Goal: Information Seeking & Learning: Learn about a topic

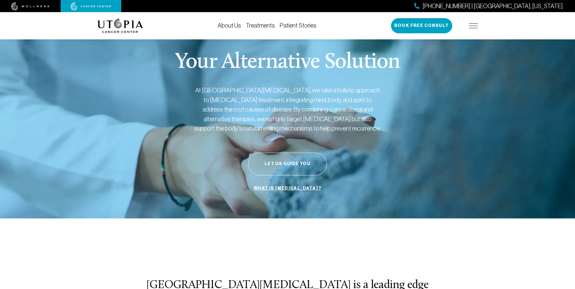
click at [268, 26] on link "Treatments" at bounding box center [260, 25] width 29 height 7
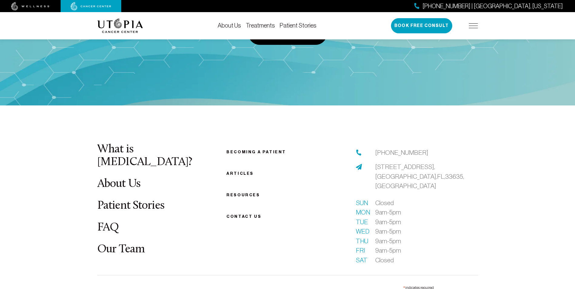
scroll to position [1603, 0]
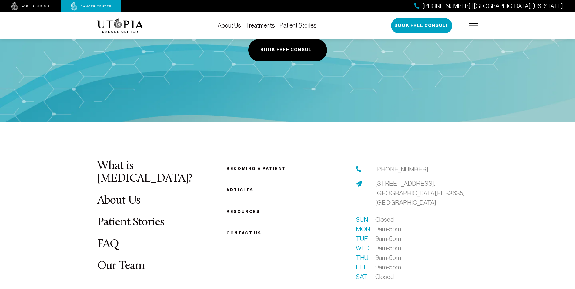
click at [115, 238] on link "FAQ" at bounding box center [108, 244] width 22 height 12
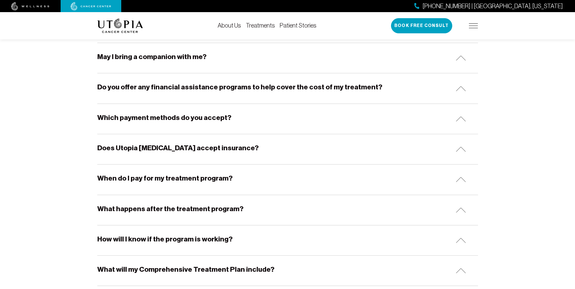
scroll to position [303, 0]
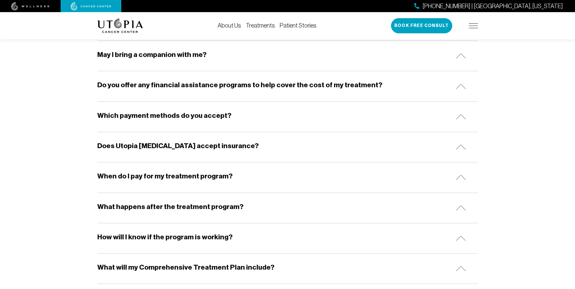
click at [184, 88] on h5 "Do you offer any financial assistance programs to help cover the cost of my tre…" at bounding box center [239, 84] width 285 height 9
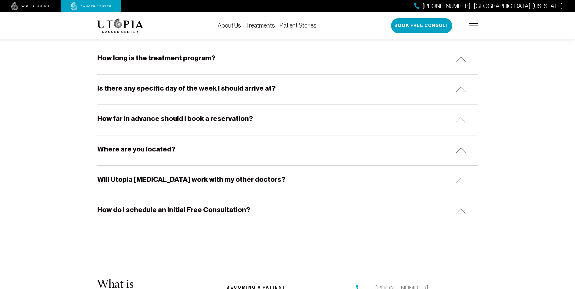
scroll to position [606, 0]
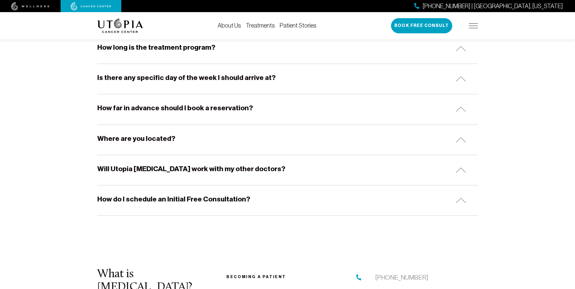
click at [188, 138] on div "Where are you located?" at bounding box center [287, 140] width 380 height 30
